Goal: Task Accomplishment & Management: Use online tool/utility

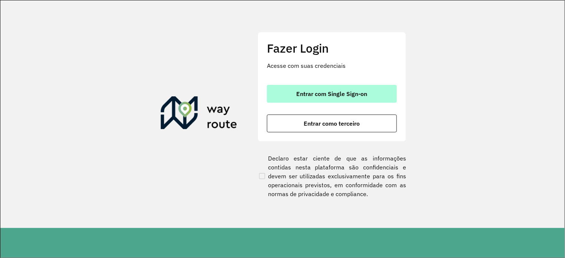
click at [337, 93] on span "Entrar com Single Sign-on" at bounding box center [331, 94] width 71 height 6
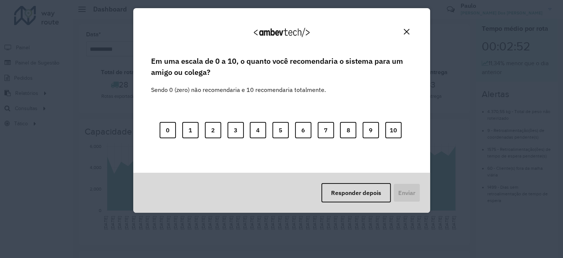
click at [408, 30] on img "Close" at bounding box center [407, 32] width 6 height 6
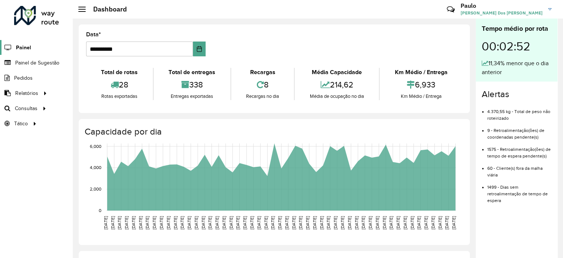
click at [28, 49] on span "Painel" at bounding box center [23, 48] width 15 height 8
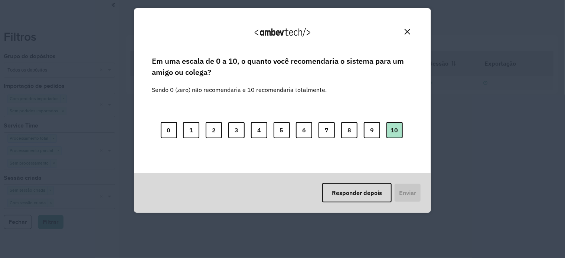
click at [393, 134] on button "10" at bounding box center [394, 130] width 16 height 16
click at [405, 194] on button "Enviar" at bounding box center [406, 192] width 27 height 19
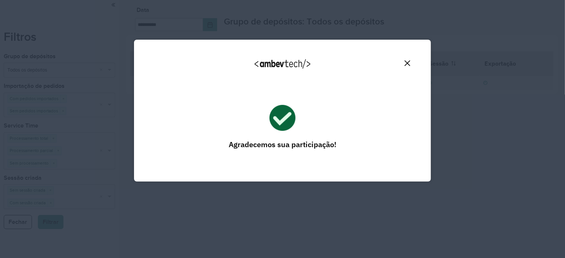
click at [411, 63] on button "Close" at bounding box center [407, 64] width 12 height 12
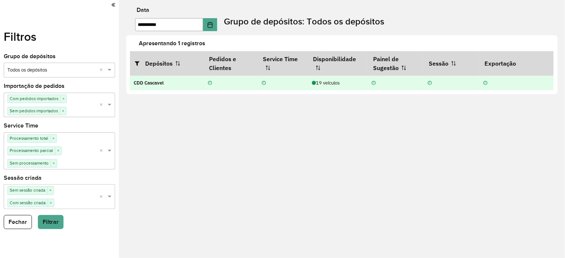
click at [331, 81] on div "19 veículos" at bounding box center [338, 82] width 52 height 7
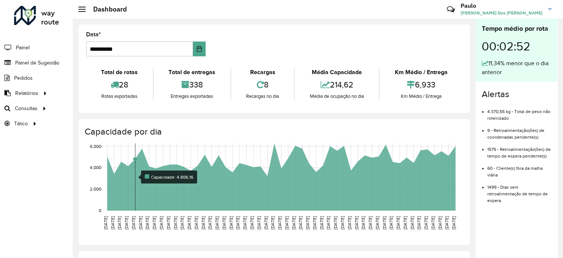
scroll to position [37, 0]
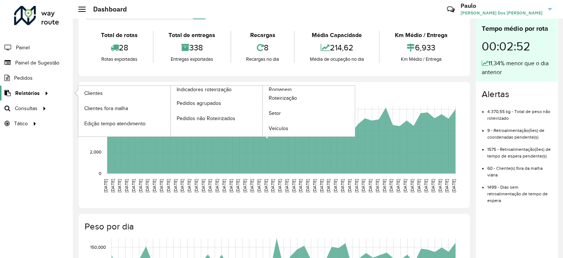
click at [20, 92] on span "Relatórios" at bounding box center [27, 93] width 24 height 8
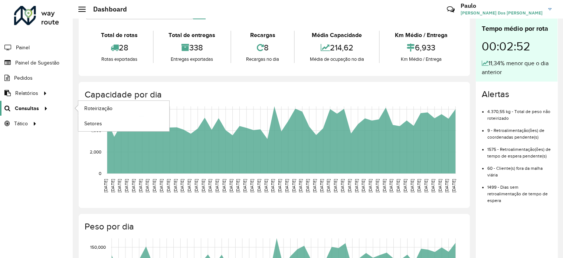
click at [29, 108] on span "Consultas" at bounding box center [27, 109] width 24 height 8
click at [95, 108] on span "Roteirização" at bounding box center [99, 109] width 30 height 8
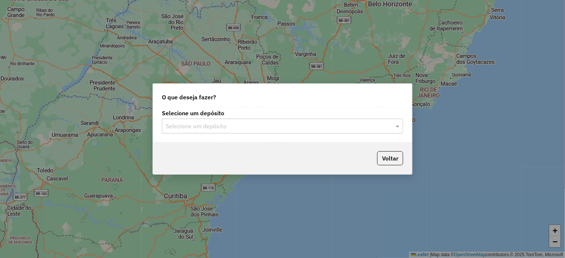
click at [174, 125] on input "text" at bounding box center [274, 126] width 219 height 9
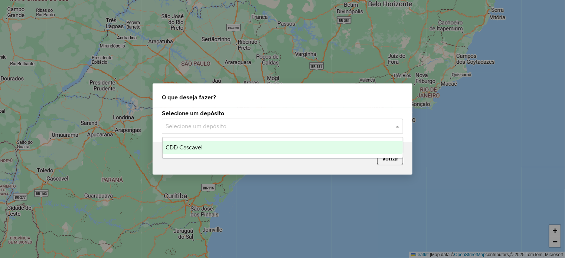
click at [190, 149] on span "CDD Cascavel" at bounding box center [183, 147] width 37 height 6
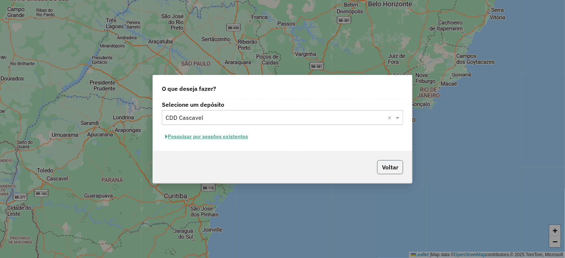
click at [392, 163] on button "Voltar" at bounding box center [390, 167] width 26 height 14
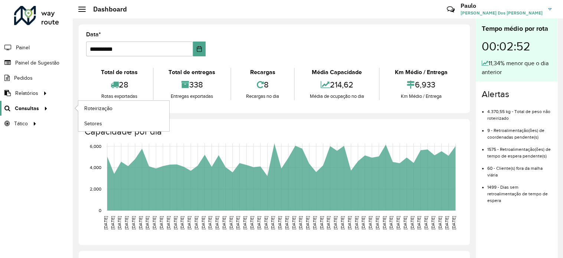
click at [25, 106] on span "Consultas" at bounding box center [27, 109] width 24 height 8
click at [22, 125] on span "Tático" at bounding box center [21, 124] width 15 height 8
click at [121, 77] on div "28" at bounding box center [119, 85] width 63 height 16
click at [25, 78] on span "Pedidos" at bounding box center [23, 78] width 19 height 8
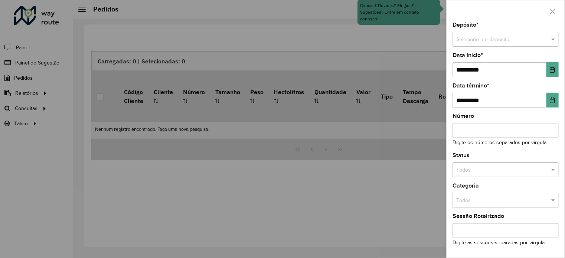
click at [24, 92] on div at bounding box center [282, 129] width 565 height 258
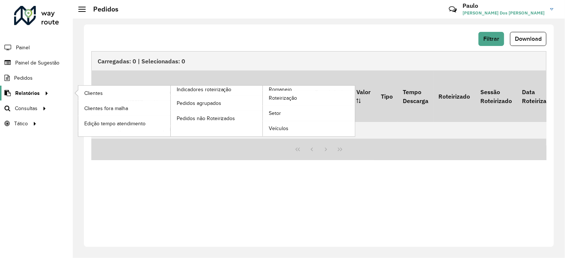
click at [24, 92] on span "Relatórios" at bounding box center [27, 93] width 24 height 8
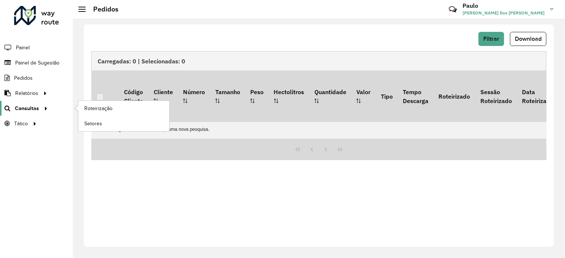
click at [25, 108] on span "Consultas" at bounding box center [27, 109] width 24 height 8
click at [99, 108] on span "Roteirização" at bounding box center [99, 109] width 30 height 8
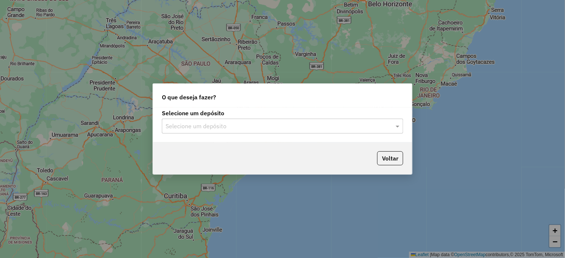
click at [435, 145] on div "O que deseja fazer? Selecione um depósito Selecione um depósito Voltar" at bounding box center [282, 129] width 565 height 258
click at [400, 125] on span at bounding box center [398, 126] width 9 height 9
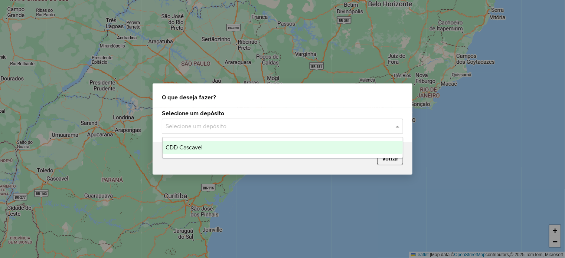
click at [188, 146] on span "CDD Cascavel" at bounding box center [183, 147] width 37 height 6
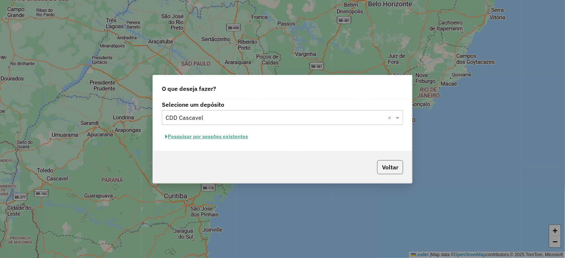
click at [384, 171] on button "Voltar" at bounding box center [390, 167] width 26 height 14
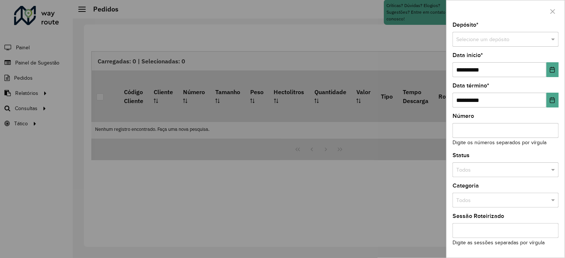
click at [162, 214] on div at bounding box center [282, 129] width 565 height 258
